Goal: Find specific page/section: Find specific page/section

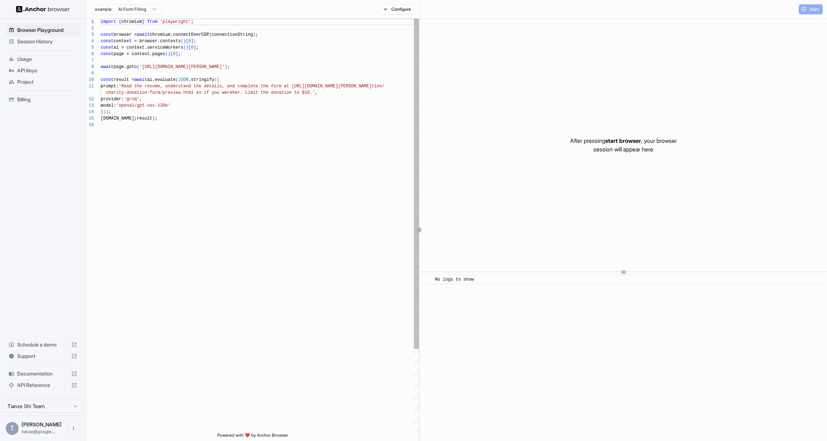
scroll to position [64, 0]
click at [39, 43] on span "Session History" at bounding box center [47, 41] width 60 height 7
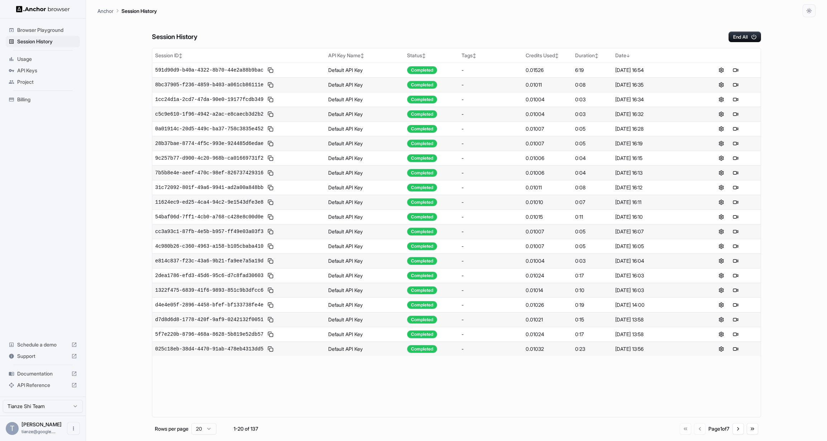
click at [35, 400] on html "Browser Playground Session History Usage API Keys Project Billing Schedule a de…" at bounding box center [413, 220] width 827 height 441
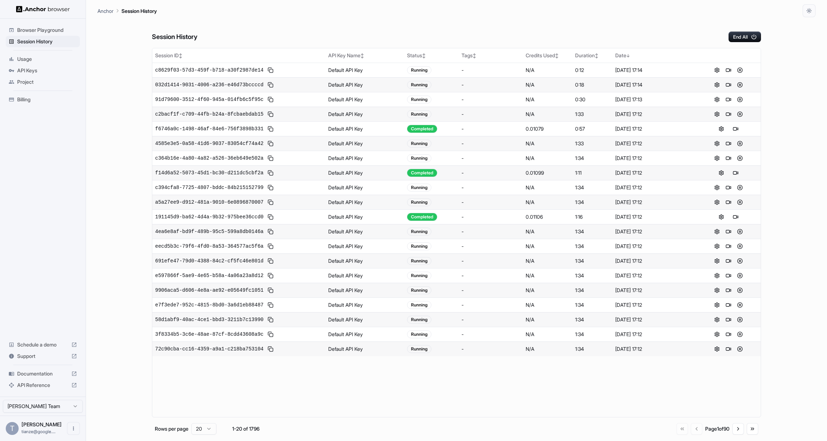
click at [36, 103] on span "Billing" at bounding box center [47, 99] width 60 height 7
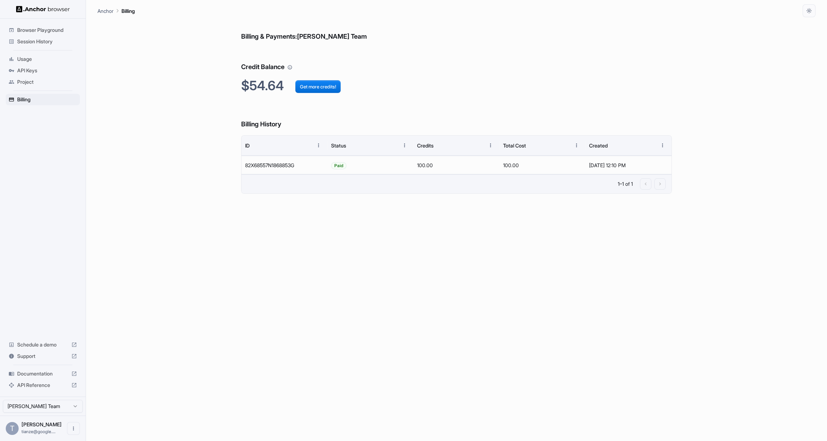
click at [56, 41] on span "Session History" at bounding box center [47, 41] width 60 height 7
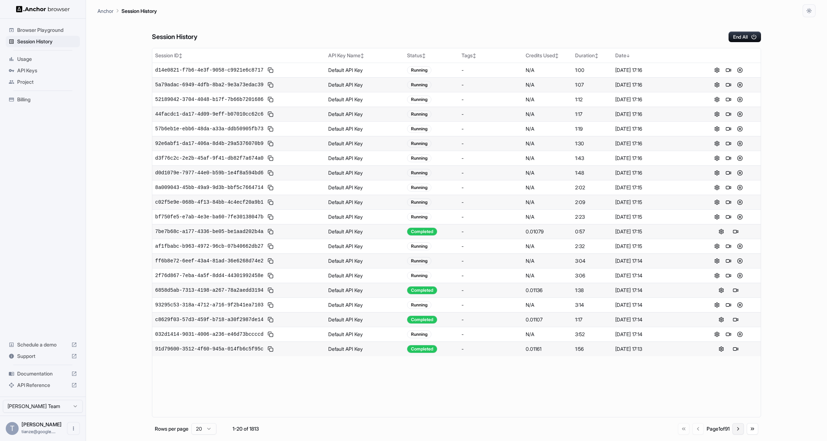
click at [732, 433] on button "Go to next page" at bounding box center [737, 428] width 11 height 11
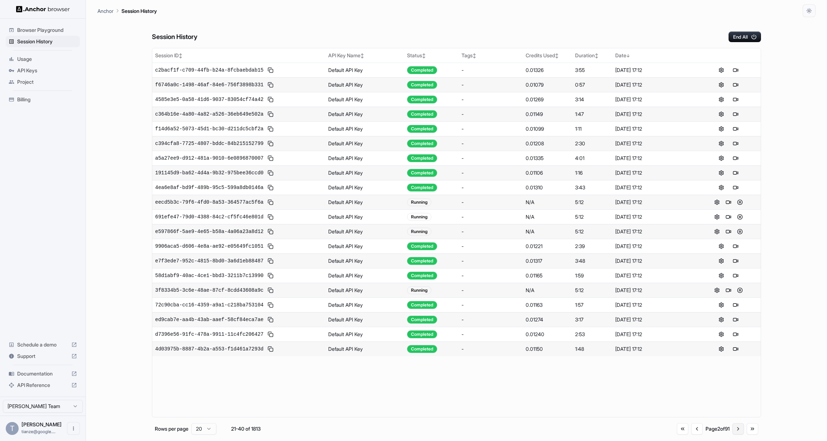
click at [732, 433] on button "Go to next page" at bounding box center [737, 428] width 11 height 11
click at [690, 434] on button "Go to previous page" at bounding box center [695, 428] width 11 height 11
click at [739, 353] on button at bounding box center [735, 349] width 9 height 9
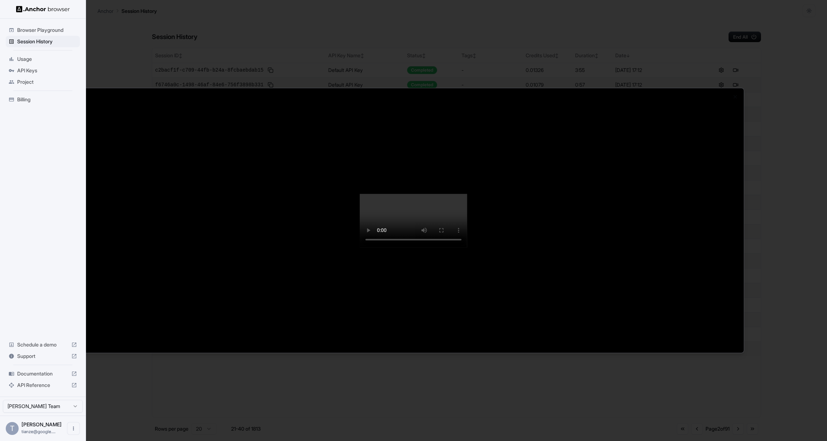
click at [783, 355] on div at bounding box center [413, 220] width 827 height 441
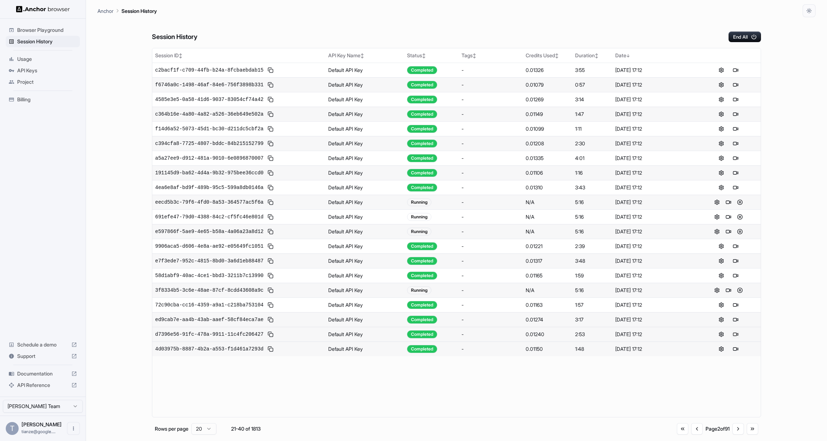
click at [738, 339] on button at bounding box center [735, 334] width 9 height 9
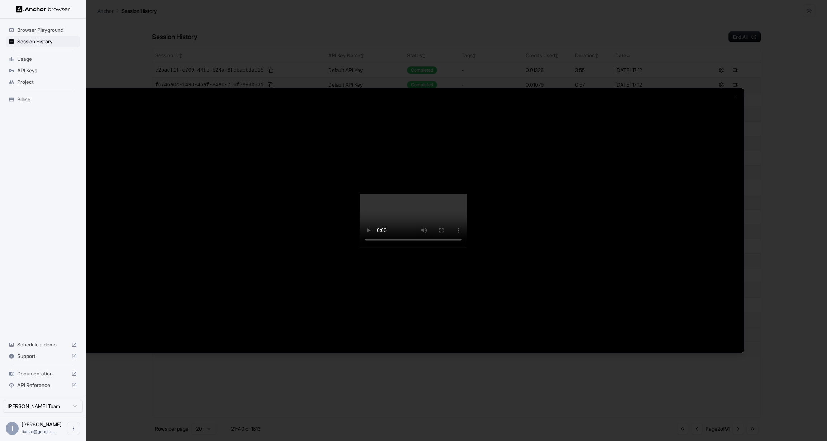
click at [760, 373] on div at bounding box center [413, 220] width 827 height 441
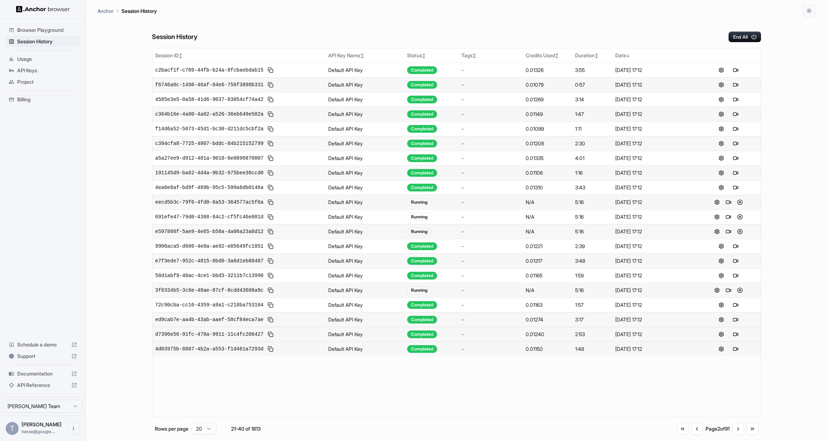
click at [737, 324] on button at bounding box center [735, 319] width 9 height 9
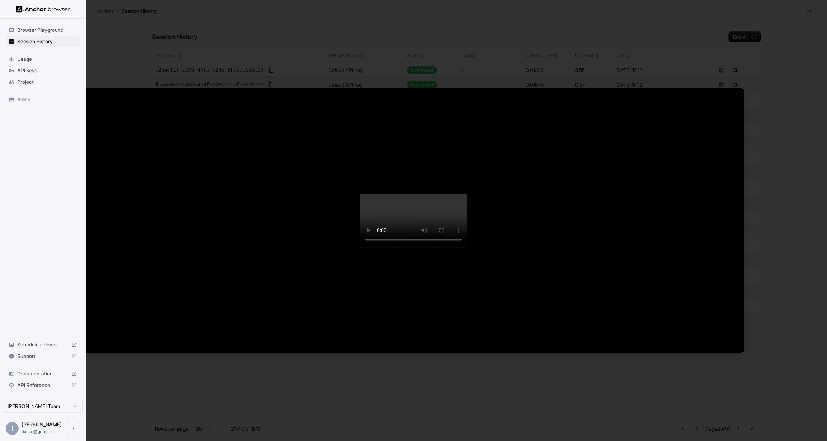
click at [727, 333] on div at bounding box center [413, 220] width 660 height 265
click at [755, 334] on div at bounding box center [413, 220] width 827 height 441
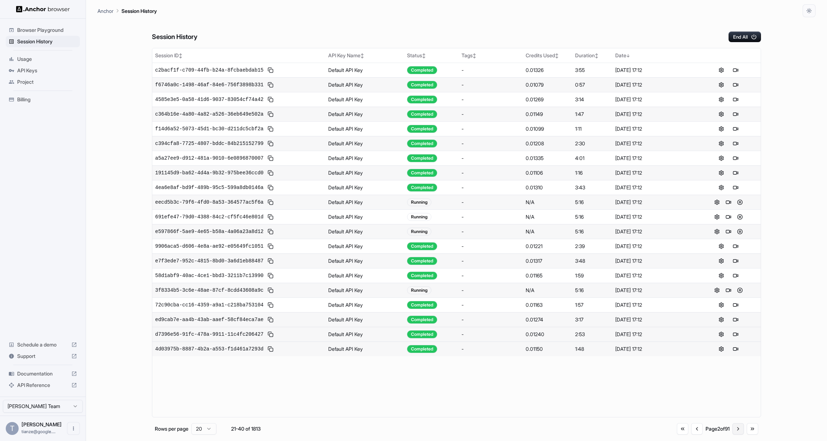
click at [734, 435] on button "Go to next page" at bounding box center [737, 428] width 11 height 11
click at [690, 435] on button "Go to previous page" at bounding box center [695, 428] width 11 height 11
click at [691, 433] on button "Go to previous page" at bounding box center [696, 428] width 11 height 11
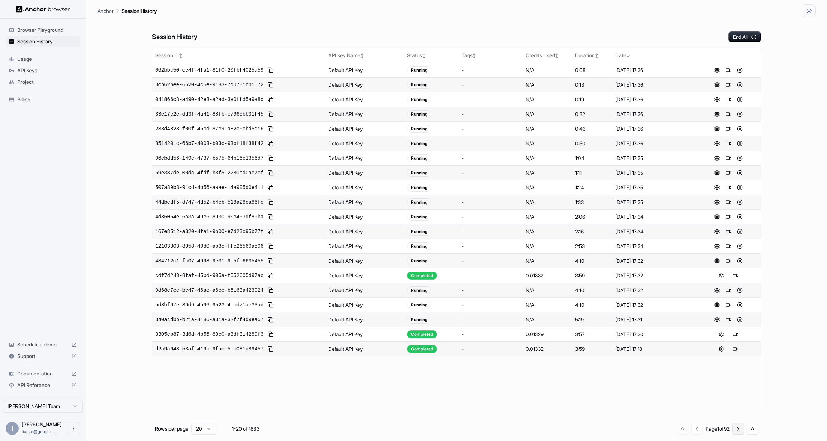
click at [732, 433] on button "Go to next page" at bounding box center [737, 428] width 11 height 11
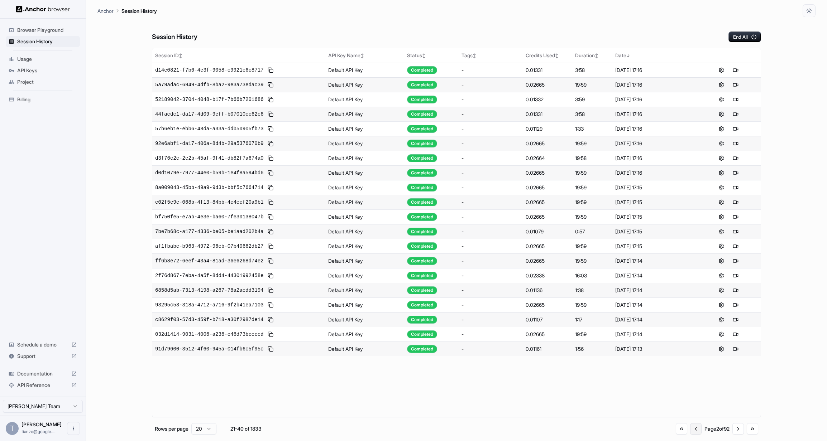
click at [690, 435] on button "Go to previous page" at bounding box center [695, 428] width 11 height 11
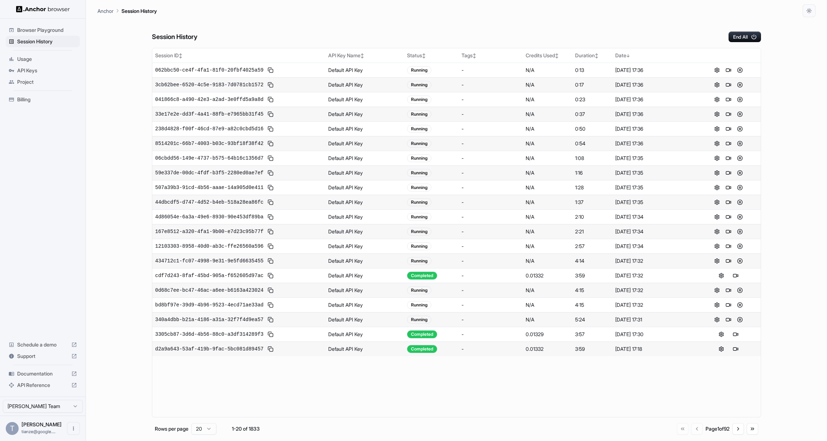
click at [26, 103] on span "Billing" at bounding box center [47, 99] width 60 height 7
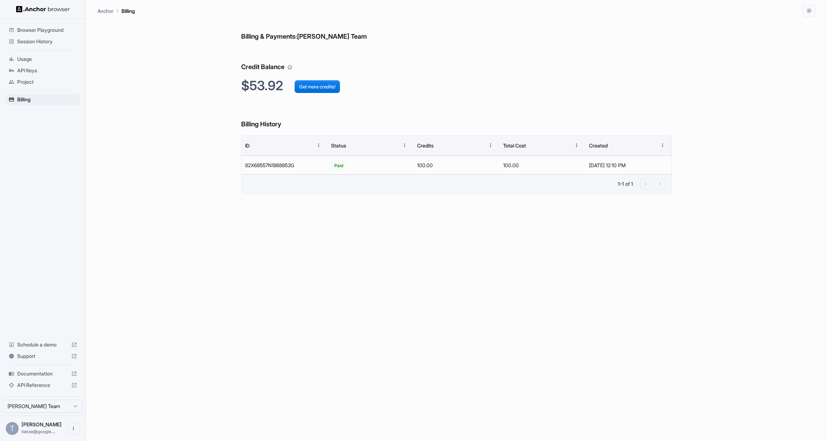
click at [43, 42] on span "Session History" at bounding box center [47, 41] width 60 height 7
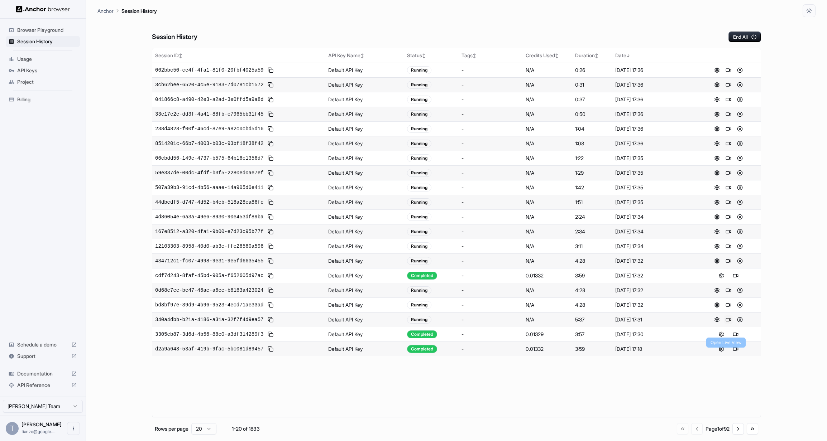
click at [731, 324] on button at bounding box center [728, 319] width 9 height 9
click at [734, 435] on button "Go to next page" at bounding box center [737, 428] width 11 height 11
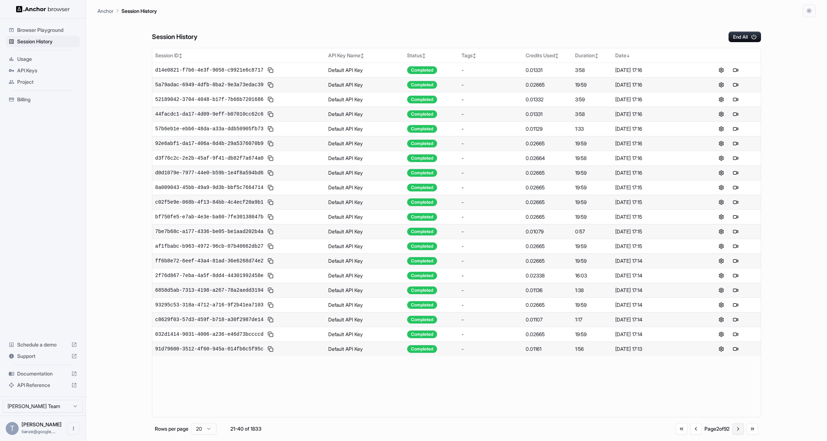
click at [732, 431] on button "Go to next page" at bounding box center [737, 428] width 11 height 11
click at [733, 435] on button "Go to next page" at bounding box center [737, 428] width 11 height 11
click at [689, 435] on button "Go to previous page" at bounding box center [694, 428] width 11 height 11
click at [690, 435] on button "Go to previous page" at bounding box center [695, 428] width 11 height 11
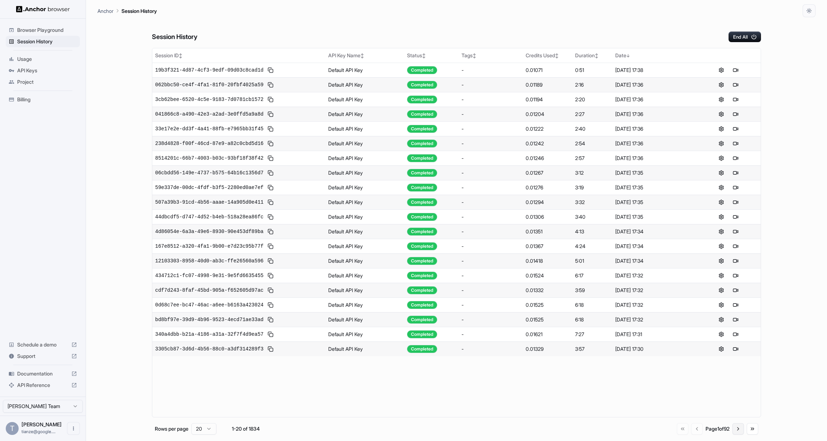
click at [732, 431] on button "Go to next page" at bounding box center [737, 428] width 11 height 11
click at [690, 433] on button "Go to previous page" at bounding box center [695, 428] width 11 height 11
click at [746, 435] on button "Go to last page" at bounding box center [751, 428] width 11 height 11
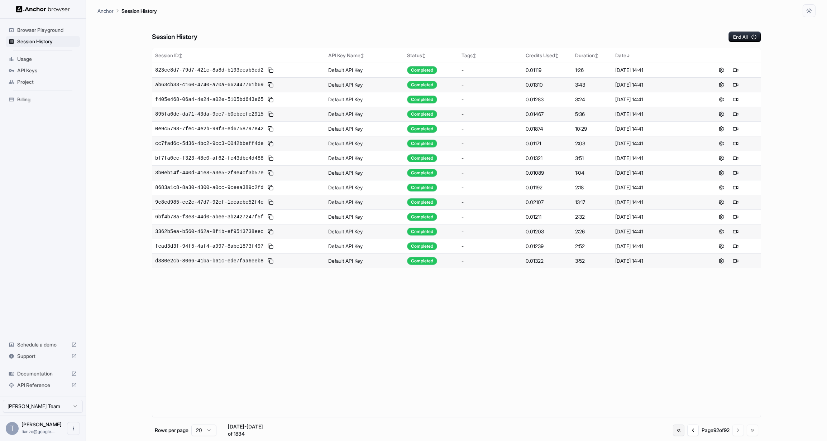
click at [673, 432] on button "Go to first page" at bounding box center [678, 430] width 11 height 11
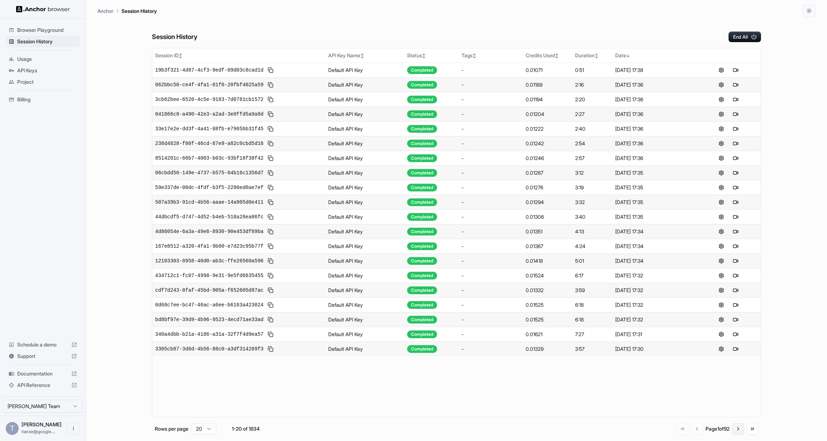
click at [736, 435] on button "Go to next page" at bounding box center [737, 428] width 11 height 11
click at [675, 432] on button "Go to first page" at bounding box center [680, 428] width 11 height 11
